Goal: Transaction & Acquisition: Purchase product/service

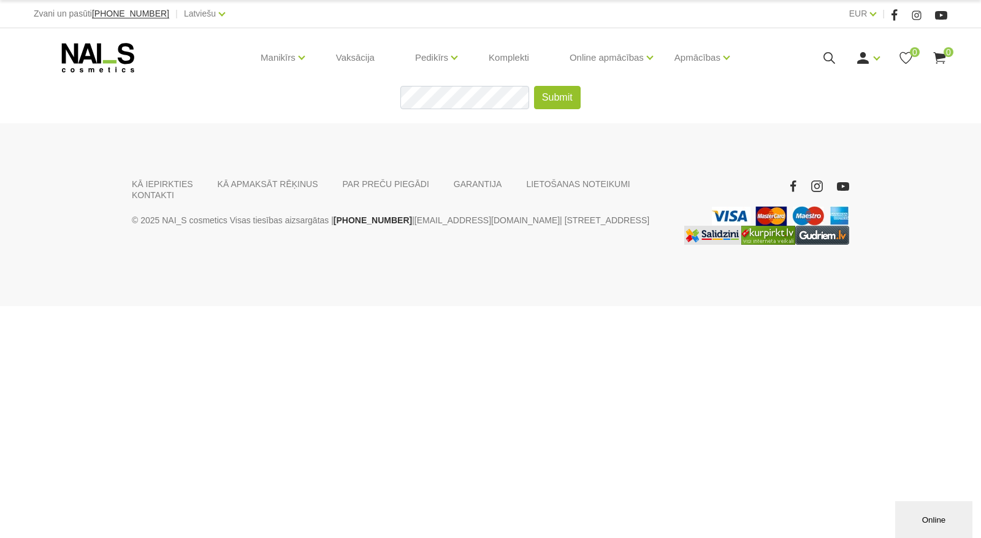
click at [92, 52] on use at bounding box center [98, 57] width 72 height 29
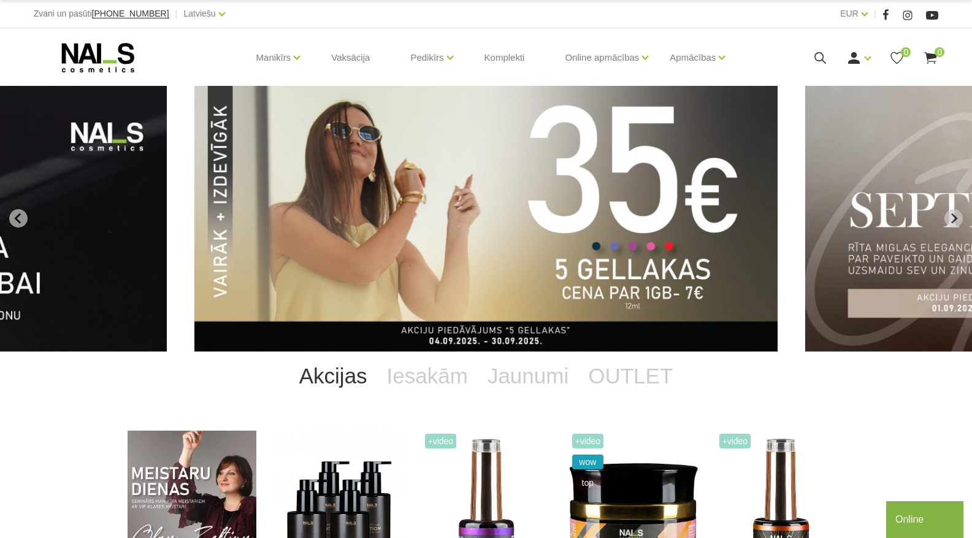
click at [820, 57] on icon at bounding box center [820, 57] width 15 height 15
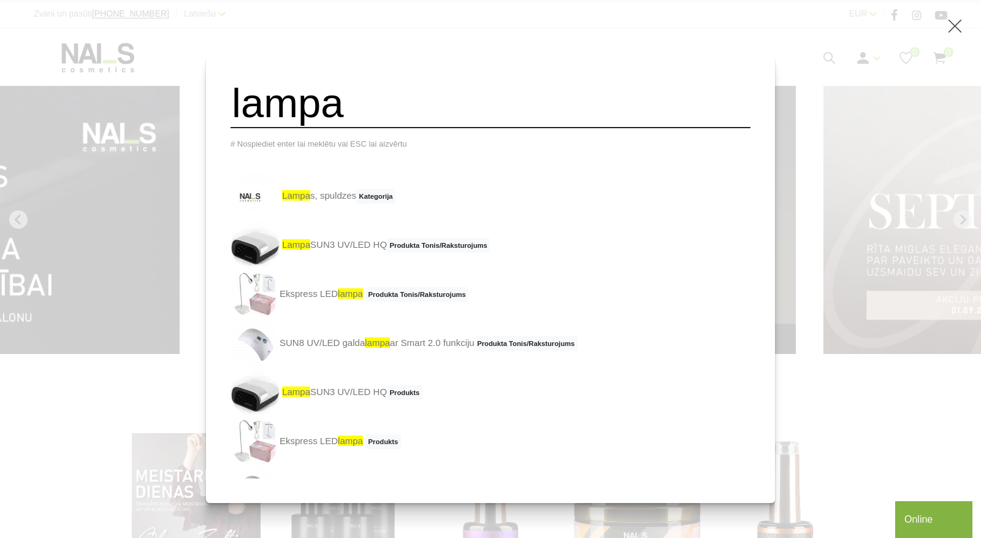
type input "lampa"
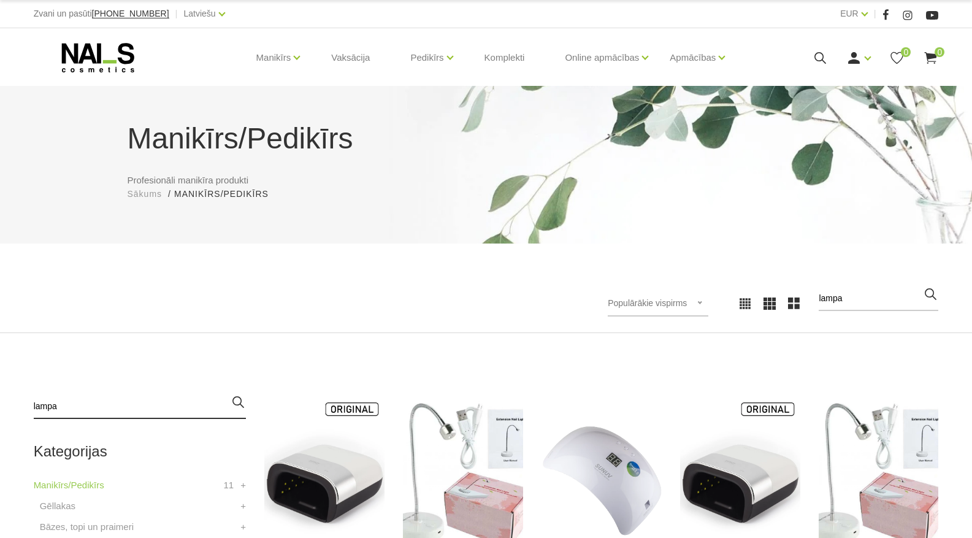
click at [118, 406] on input "lampa" at bounding box center [140, 406] width 212 height 25
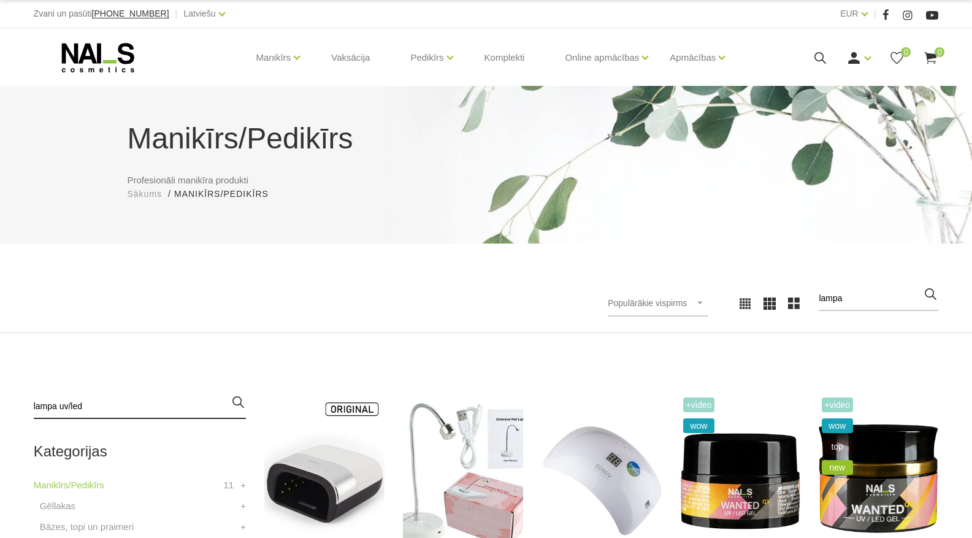
type input "lampa uv/led"
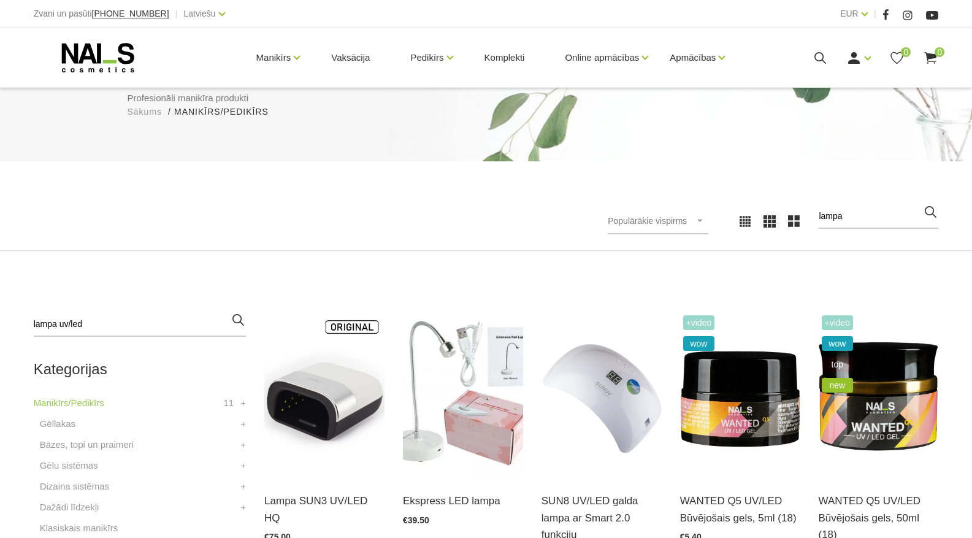
scroll to position [184, 0]
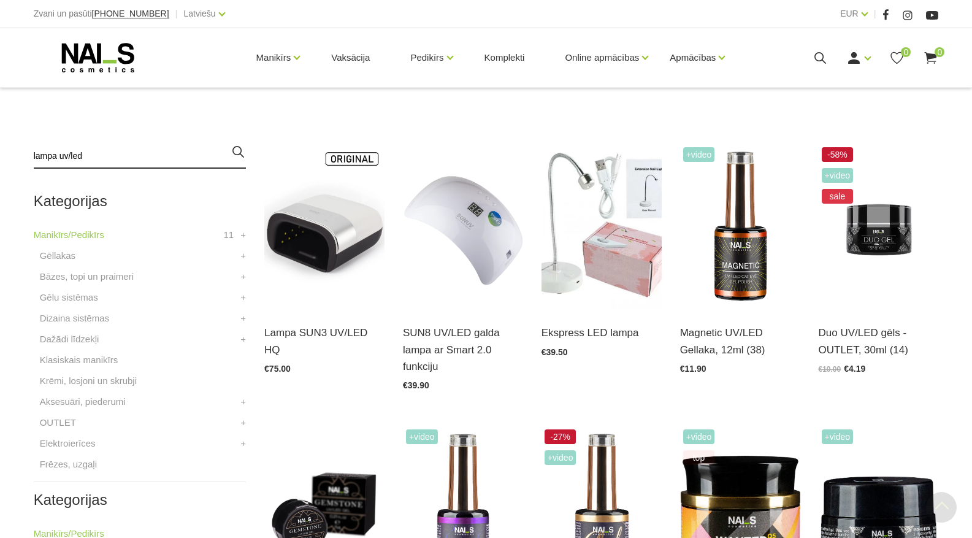
scroll to position [368, 0]
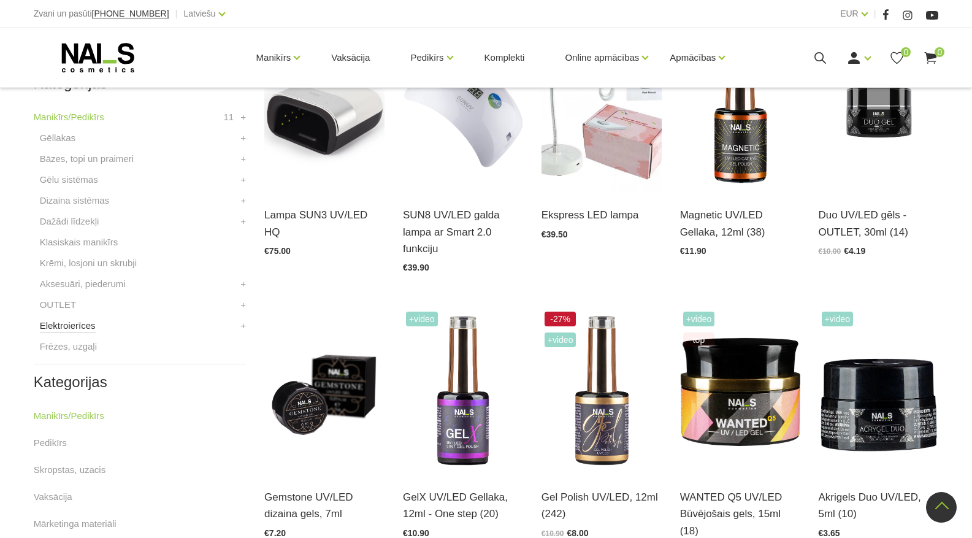
click at [63, 325] on link "Elektroierīces" at bounding box center [68, 325] width 56 height 15
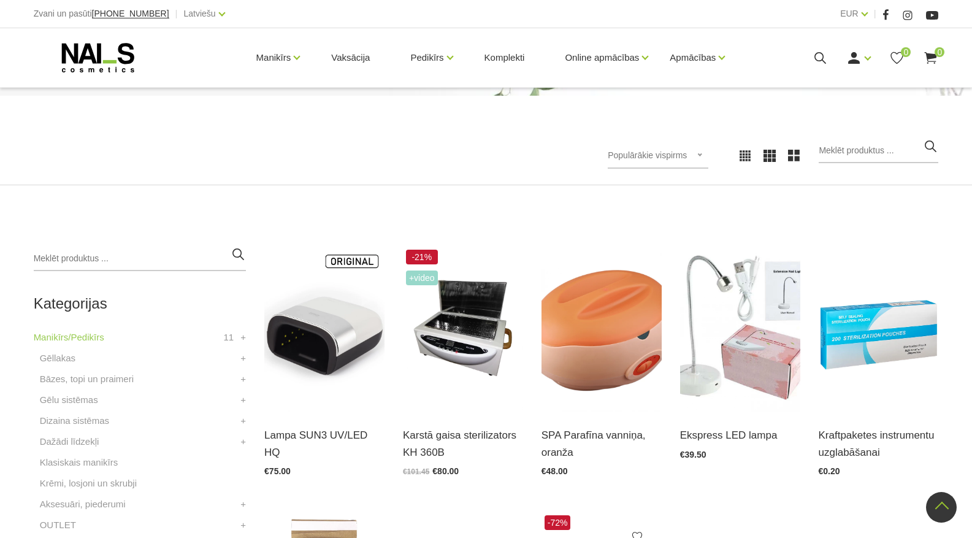
scroll to position [123, 0]
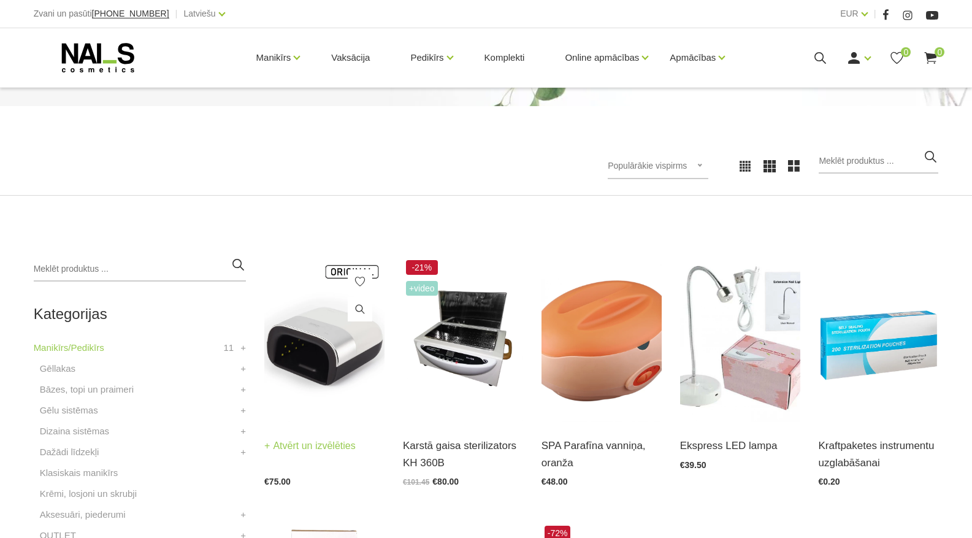
click at [312, 347] on img at bounding box center [324, 339] width 120 height 165
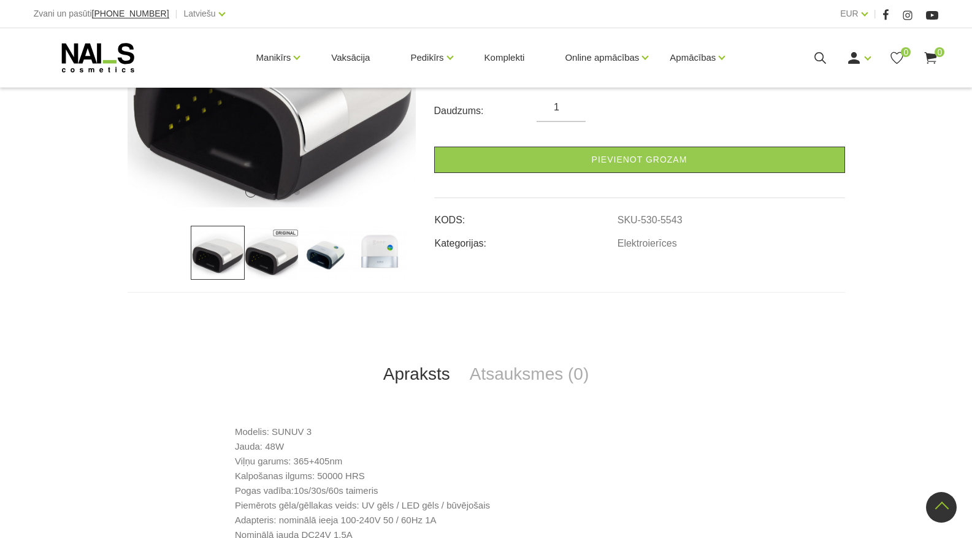
scroll to position [184, 0]
